Goal: Find specific fact: Find contact information

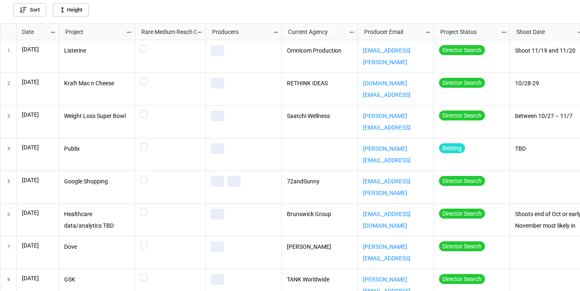
scroll to position [262, 575]
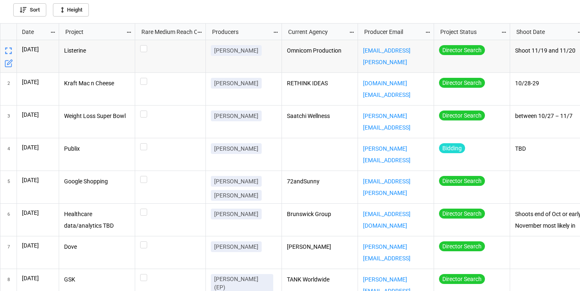
click at [53, 32] on icon "grid" at bounding box center [53, 32] width 6 height 6
click at [59, 45] on li "Sort" at bounding box center [66, 45] width 33 height 14
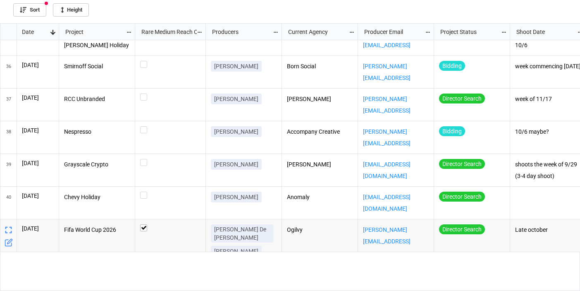
scroll to position [1059, 0]
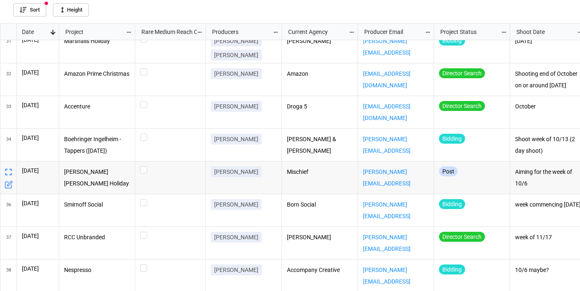
click at [6, 171] on icon "grid" at bounding box center [9, 172] width 12 height 12
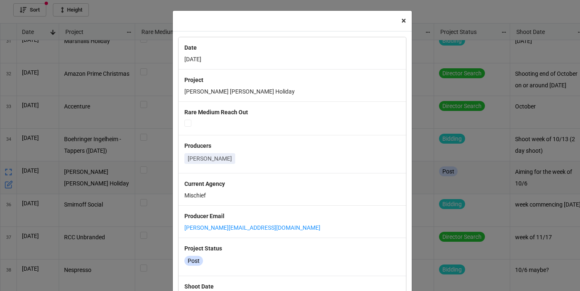
click at [401, 21] on span "×" at bounding box center [403, 21] width 5 height 10
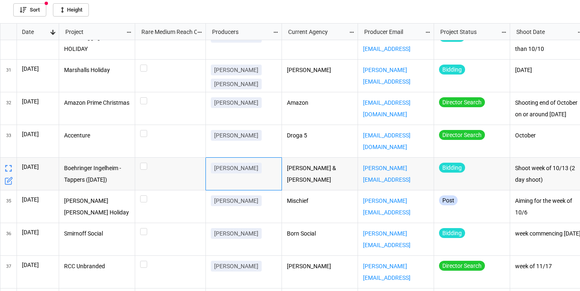
drag, startPoint x: 256, startPoint y: 167, endPoint x: 211, endPoint y: 167, distance: 45.5
click at [211, 167] on link "[PERSON_NAME]" at bounding box center [236, 167] width 51 height 11
copy p "[PERSON_NAME]"
click at [324, 130] on p "Droga 5" at bounding box center [320, 136] width 66 height 12
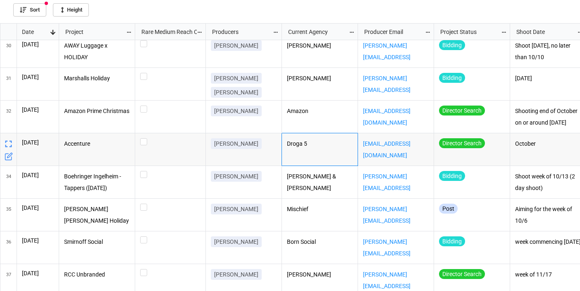
click at [306, 145] on p "Droga 5" at bounding box center [320, 144] width 66 height 12
click at [307, 144] on p "Droga 5" at bounding box center [320, 144] width 66 height 12
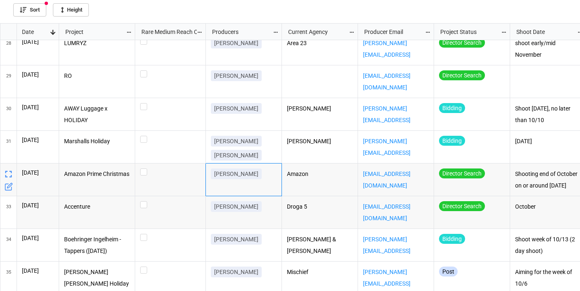
drag, startPoint x: 259, startPoint y: 174, endPoint x: 212, endPoint y: 176, distance: 46.7
click at [212, 176] on link "[PERSON_NAME]" at bounding box center [236, 173] width 51 height 11
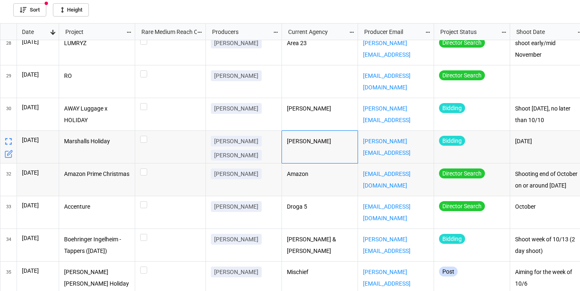
click at [325, 158] on div "[PERSON_NAME]" at bounding box center [320, 147] width 76 height 33
checkbox input "true"
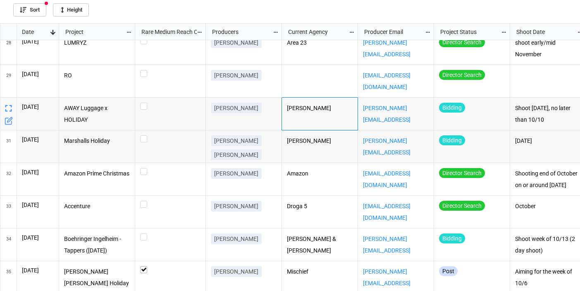
click at [303, 120] on div "[PERSON_NAME]" at bounding box center [320, 114] width 76 height 33
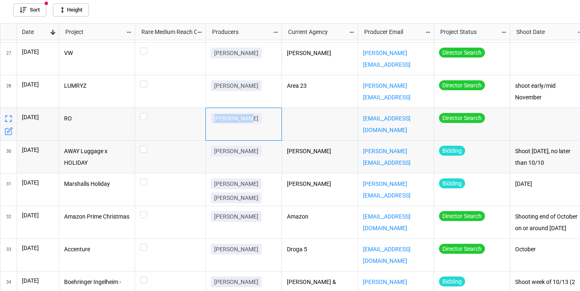
drag, startPoint x: 246, startPoint y: 119, endPoint x: 212, endPoint y: 119, distance: 33.1
click at [212, 119] on link "[PERSON_NAME]" at bounding box center [236, 118] width 51 height 11
copy p "[PERSON_NAME]"
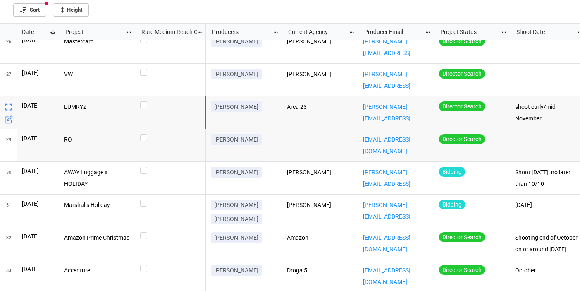
click at [263, 118] on div "[PERSON_NAME]" at bounding box center [244, 112] width 76 height 33
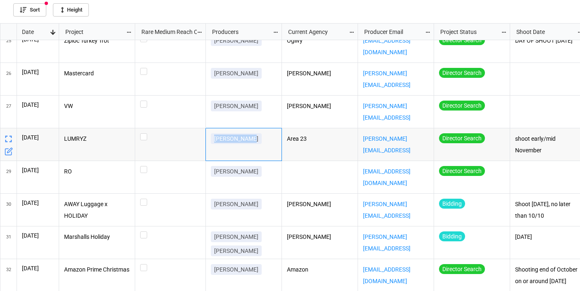
drag, startPoint x: 248, startPoint y: 138, endPoint x: 210, endPoint y: 138, distance: 38.9
click at [210, 138] on div "[PERSON_NAME]" at bounding box center [244, 144] width 76 height 33
copy p "[PERSON_NAME]"
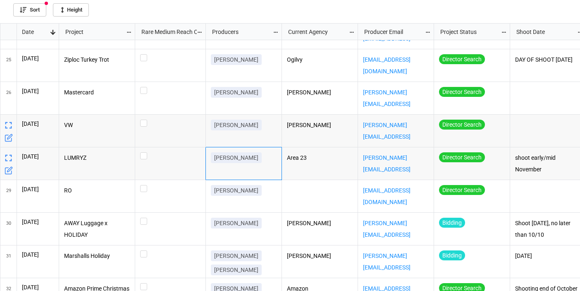
click at [256, 136] on div "[PERSON_NAME]" at bounding box center [244, 130] width 76 height 33
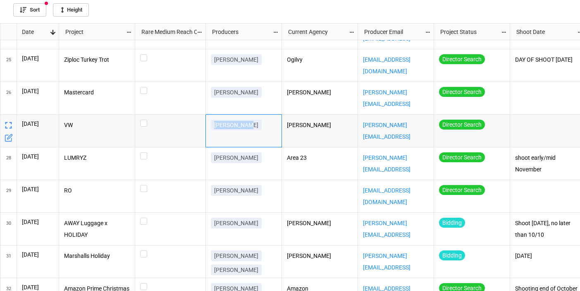
drag, startPoint x: 246, startPoint y: 124, endPoint x: 203, endPoint y: 124, distance: 42.2
copy p "[PERSON_NAME]"
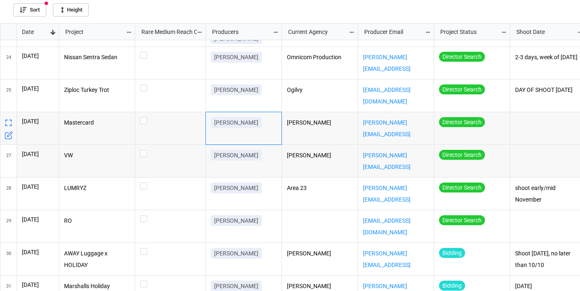
click at [259, 133] on div "[PERSON_NAME]" at bounding box center [244, 128] width 76 height 33
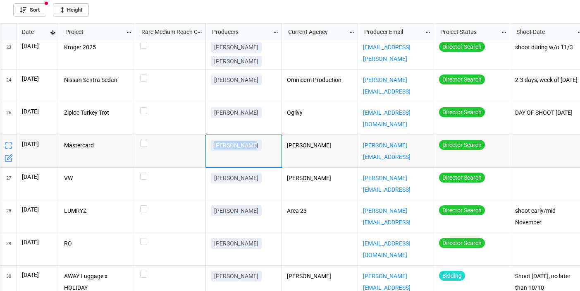
drag, startPoint x: 250, startPoint y: 145, endPoint x: 210, endPoint y: 145, distance: 40.1
click at [210, 145] on div "[PERSON_NAME]" at bounding box center [244, 151] width 76 height 33
copy p "[PERSON_NAME]"
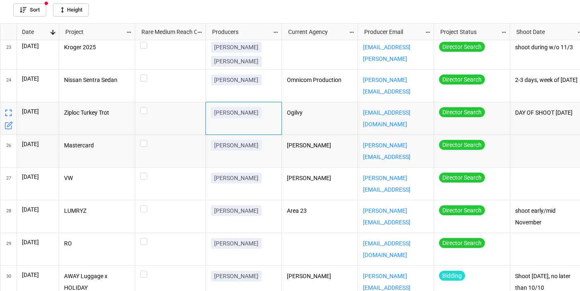
click at [241, 125] on div "[PERSON_NAME]" at bounding box center [244, 118] width 76 height 33
click at [323, 118] on p "Ogilvy" at bounding box center [320, 113] width 66 height 12
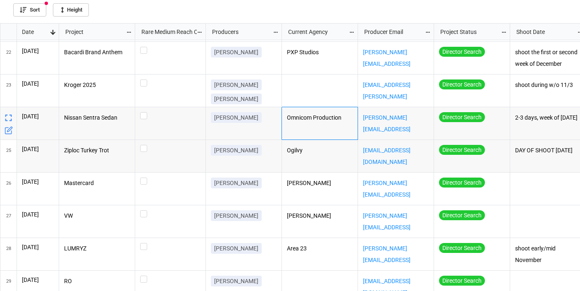
click at [298, 124] on div "Omnicom Production" at bounding box center [320, 123] width 76 height 33
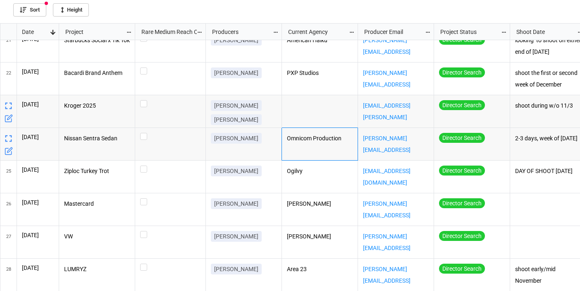
click at [321, 110] on div "grid" at bounding box center [320, 111] width 76 height 33
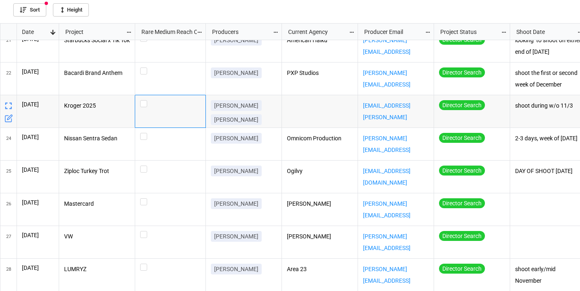
click at [166, 111] on div "grid" at bounding box center [170, 111] width 71 height 33
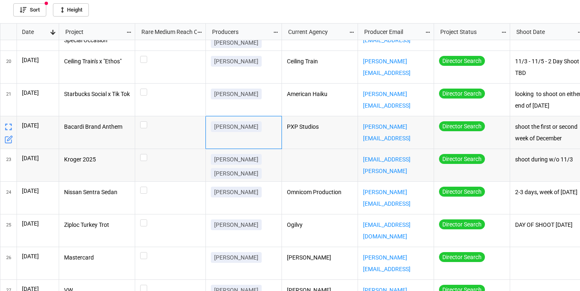
click at [269, 140] on div "[PERSON_NAME]" at bounding box center [244, 132] width 76 height 33
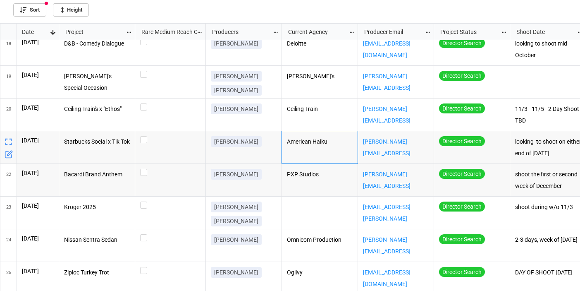
click at [306, 141] on p "American Haiku" at bounding box center [320, 142] width 66 height 12
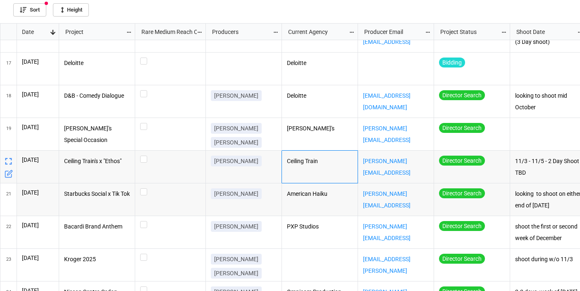
click at [344, 166] on p "Ceiling Train" at bounding box center [320, 161] width 66 height 12
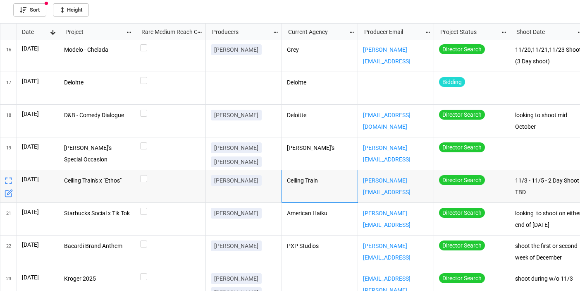
click at [310, 179] on p "Ceiling Train" at bounding box center [320, 181] width 66 height 12
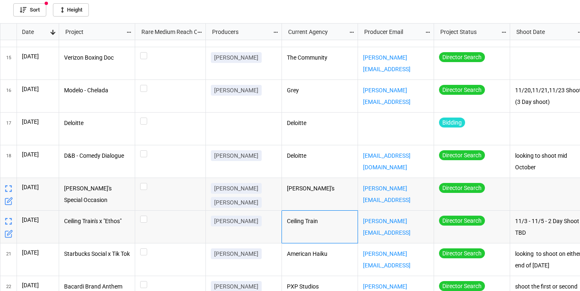
click at [229, 186] on p "[PERSON_NAME]" at bounding box center [236, 188] width 44 height 8
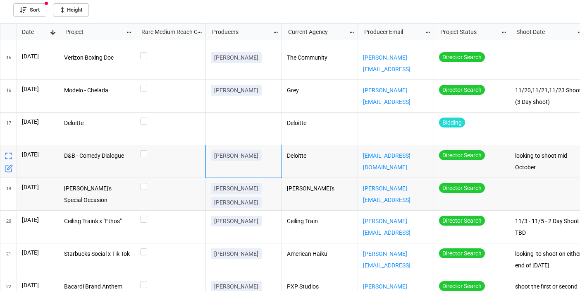
click at [269, 161] on div "[PERSON_NAME]" at bounding box center [244, 157] width 66 height 14
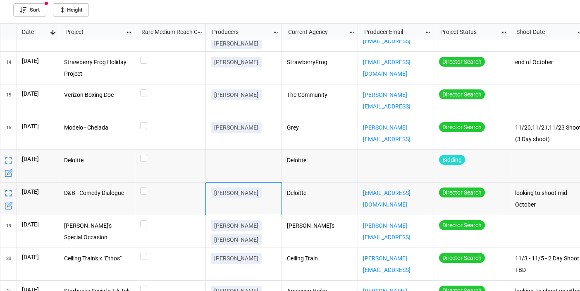
drag, startPoint x: 236, startPoint y: 164, endPoint x: 234, endPoint y: 153, distance: 12.3
click at [234, 153] on div "grid" at bounding box center [244, 166] width 76 height 33
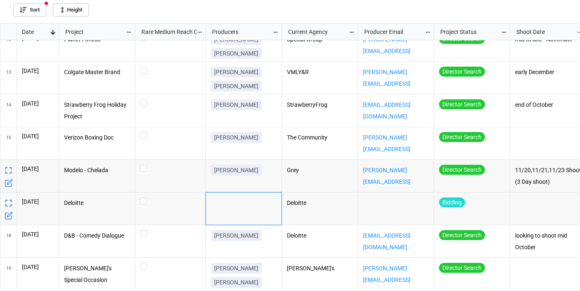
click at [273, 175] on div "[PERSON_NAME]" at bounding box center [244, 171] width 66 height 14
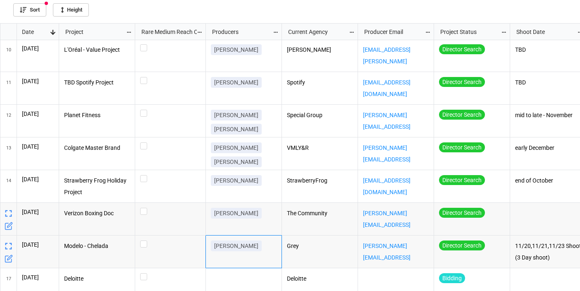
click at [262, 215] on div "[PERSON_NAME]" at bounding box center [244, 214] width 66 height 14
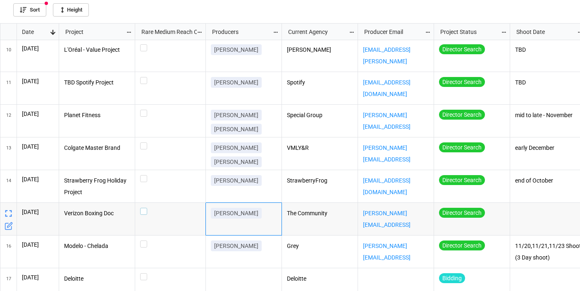
click at [169, 212] on div "grid" at bounding box center [170, 210] width 60 height 7
click at [227, 215] on p "[PERSON_NAME]" at bounding box center [236, 213] width 44 height 8
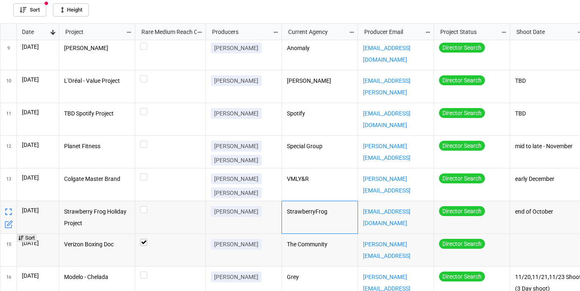
click at [292, 216] on p "StrawberryFrog" at bounding box center [320, 212] width 66 height 12
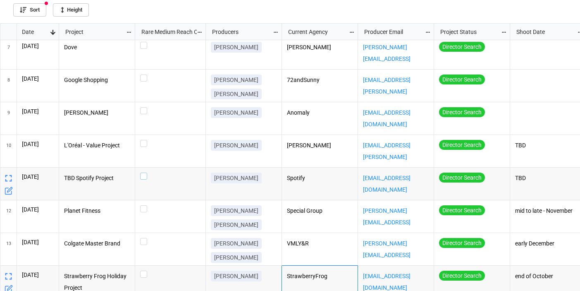
click at [176, 174] on div "grid" at bounding box center [170, 175] width 60 height 7
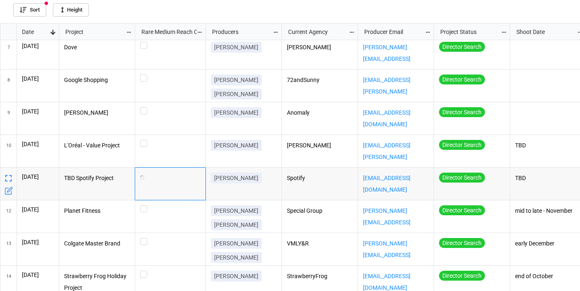
click at [243, 176] on p "[PERSON_NAME]" at bounding box center [236, 178] width 44 height 8
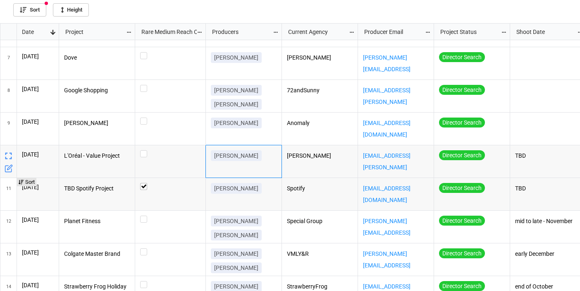
click at [255, 154] on p "[PERSON_NAME]" at bounding box center [236, 155] width 44 height 8
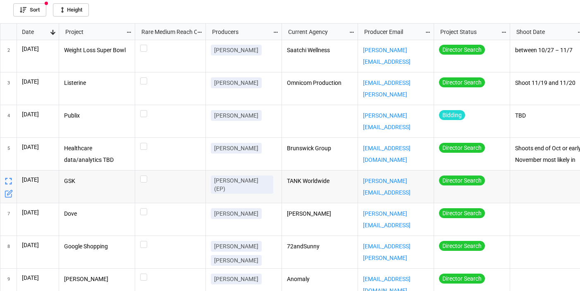
click at [252, 181] on p "[PERSON_NAME] (EP)" at bounding box center [242, 184] width 56 height 17
click at [104, 185] on p "GSK" at bounding box center [97, 181] width 66 height 12
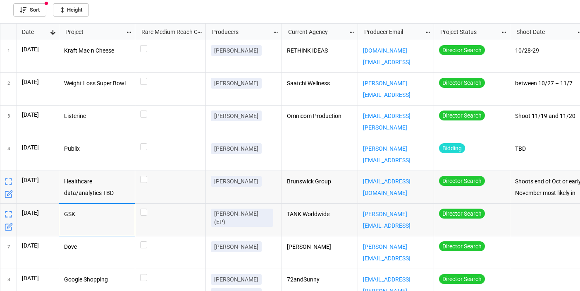
click at [237, 179] on p "[PERSON_NAME]" at bounding box center [236, 181] width 44 height 8
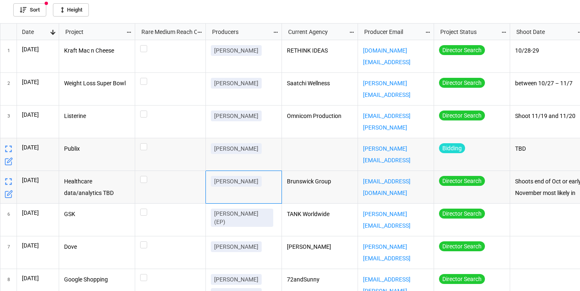
click at [266, 148] on div "[PERSON_NAME]" at bounding box center [244, 150] width 66 height 14
click at [172, 148] on div "grid" at bounding box center [170, 146] width 60 height 7
click at [259, 152] on div "[PERSON_NAME]" at bounding box center [244, 150] width 66 height 14
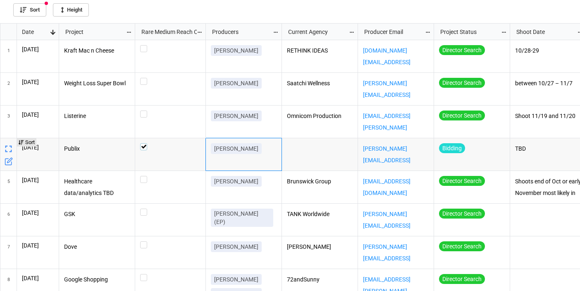
click at [142, 143] on label "grid" at bounding box center [170, 143] width 60 height 0
click at [303, 157] on div "grid" at bounding box center [320, 154] width 76 height 33
click at [255, 130] on div "[PERSON_NAME]" at bounding box center [244, 121] width 76 height 33
click at [296, 126] on div "Omnicom Production" at bounding box center [320, 121] width 76 height 33
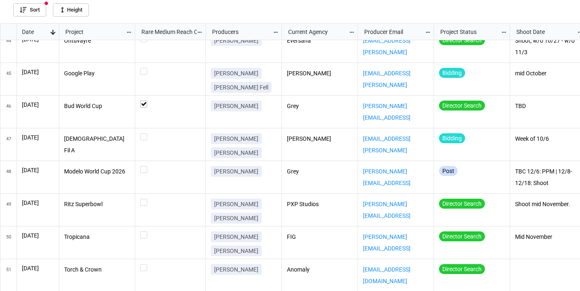
scroll to position [0, 1]
